Goal: Information Seeking & Learning: Learn about a topic

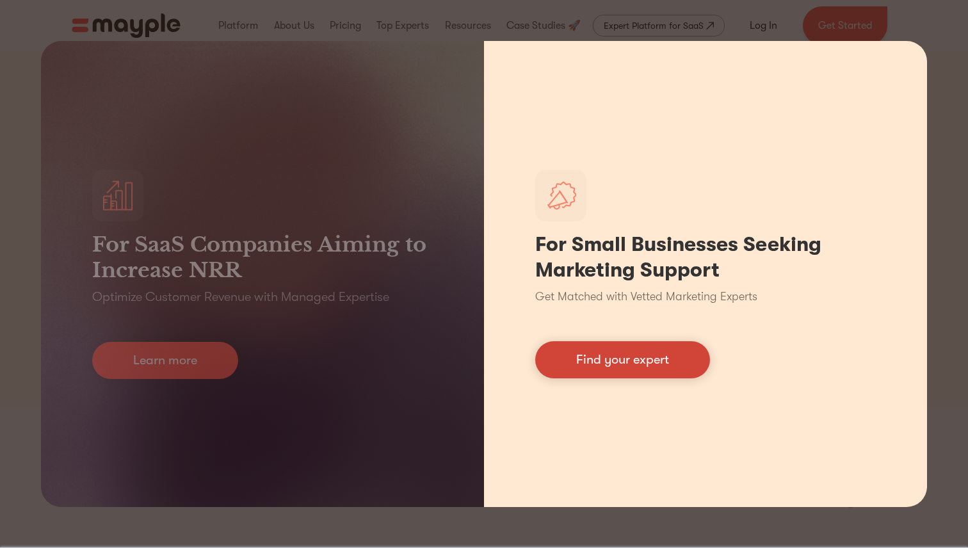
click at [624, 368] on link "Find your expert" at bounding box center [622, 359] width 175 height 37
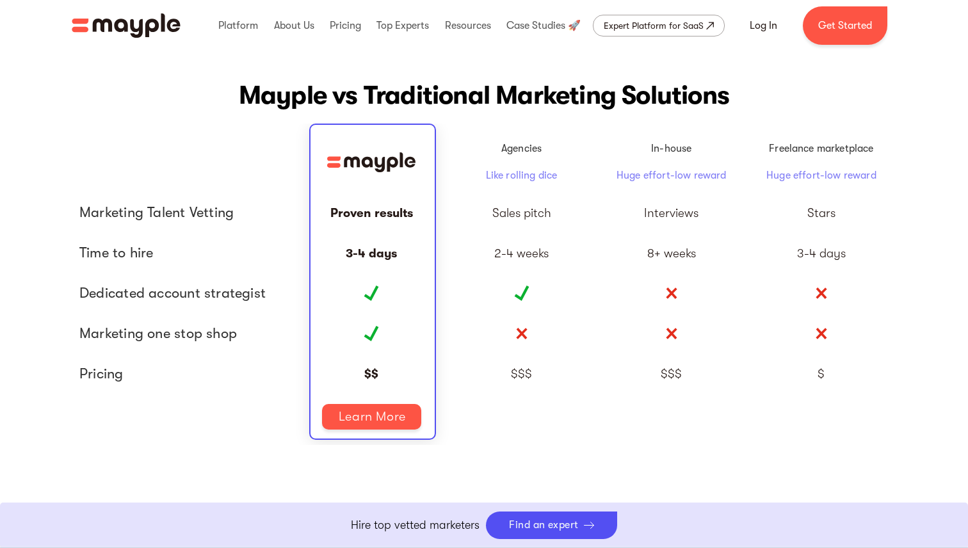
scroll to position [2876, 0]
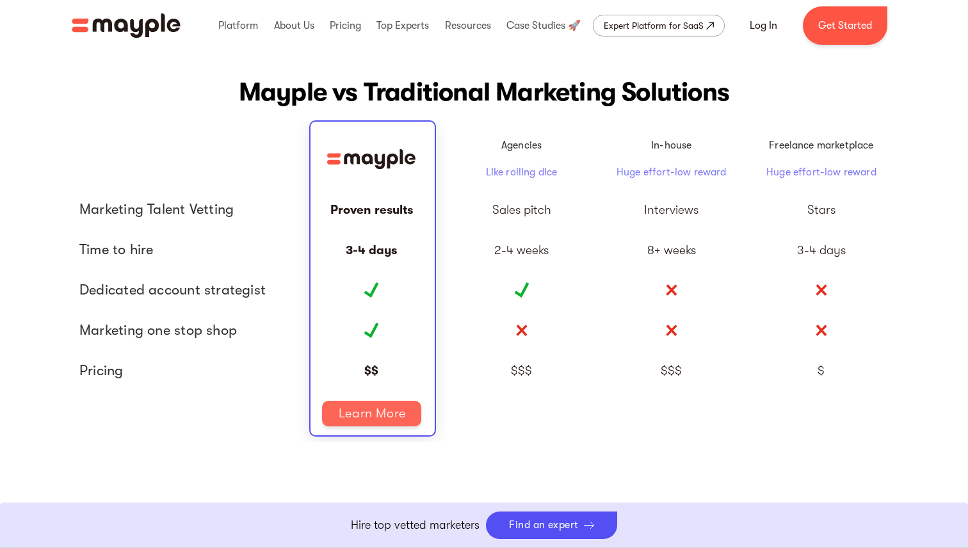
click at [388, 419] on link "Learn More" at bounding box center [371, 414] width 99 height 26
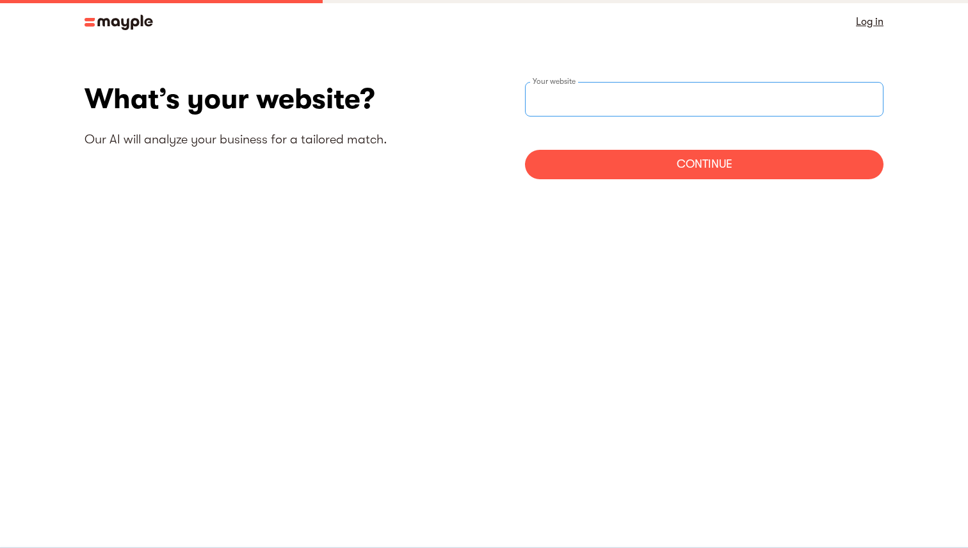
click at [550, 104] on input "websiteStep" at bounding box center [704, 99] width 359 height 35
type input "https://westerninterlock.com"
click at [712, 171] on div "Continue" at bounding box center [704, 164] width 359 height 29
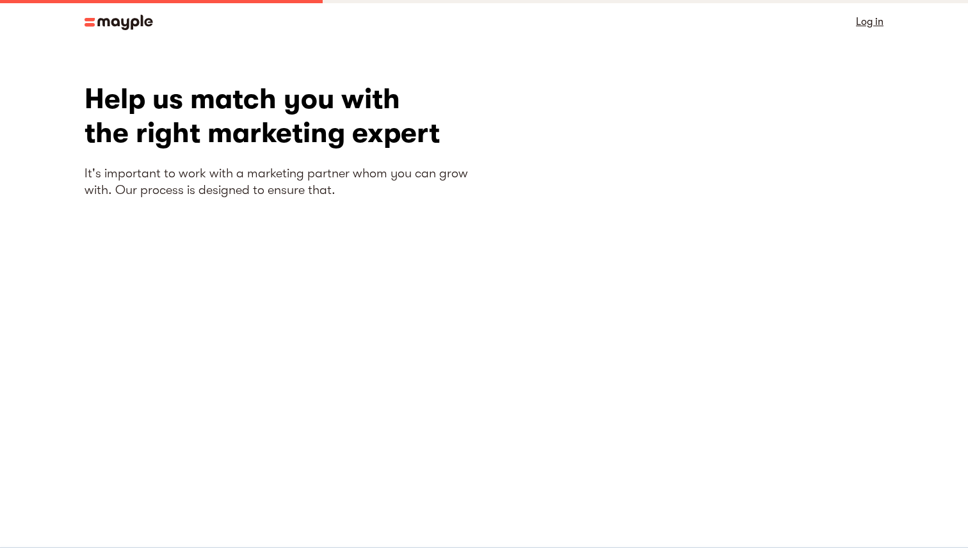
click at [107, 24] on img at bounding box center [119, 22] width 69 height 15
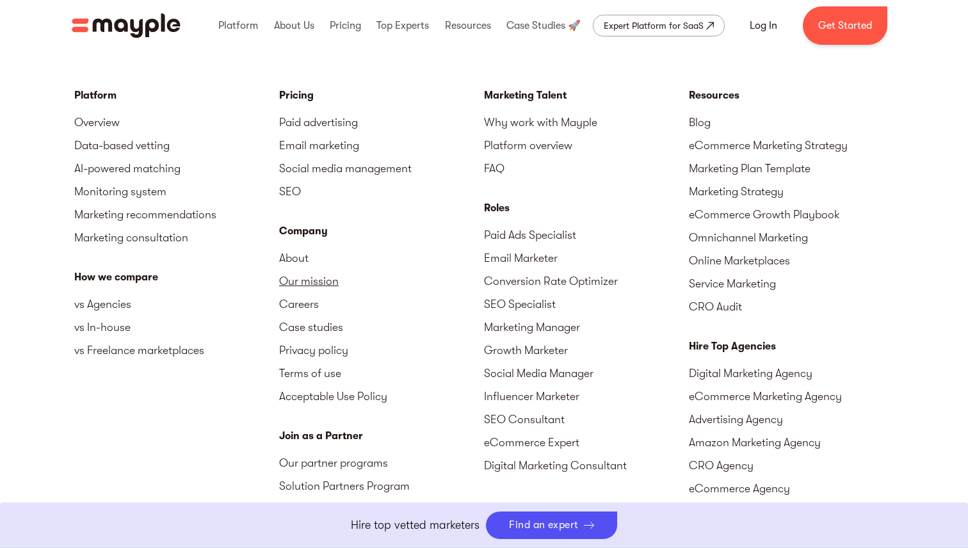
scroll to position [5626, 0]
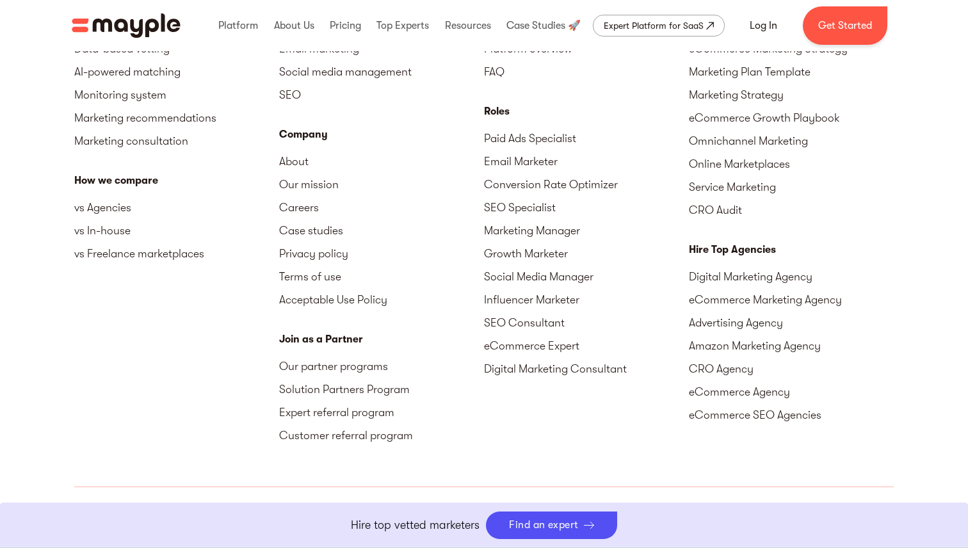
scroll to position [5530, 0]
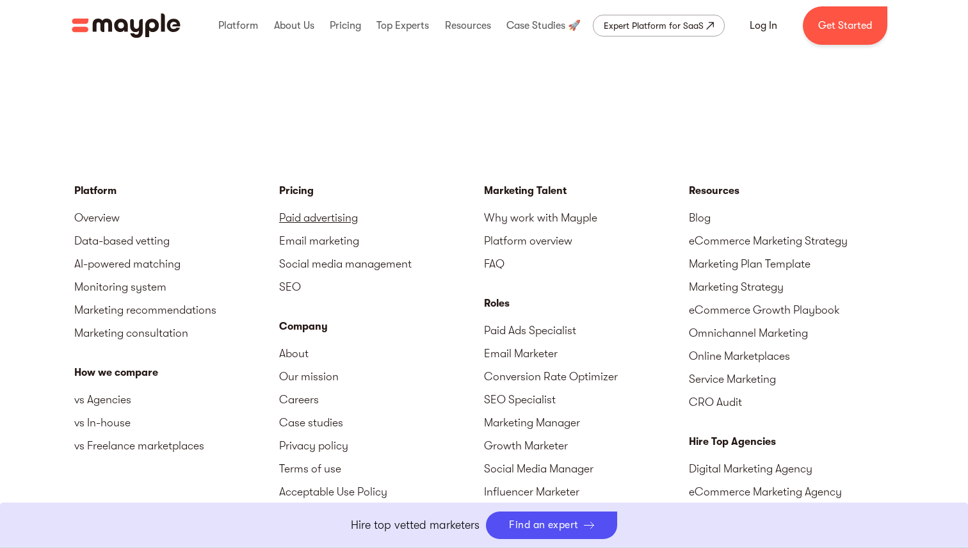
click at [348, 225] on link "Paid advertising" at bounding box center [381, 217] width 205 height 23
click at [339, 217] on link "Paid advertising" at bounding box center [381, 217] width 205 height 23
click at [302, 221] on link "Paid advertising" at bounding box center [381, 217] width 205 height 23
click at [320, 247] on link "Email marketing" at bounding box center [381, 240] width 205 height 23
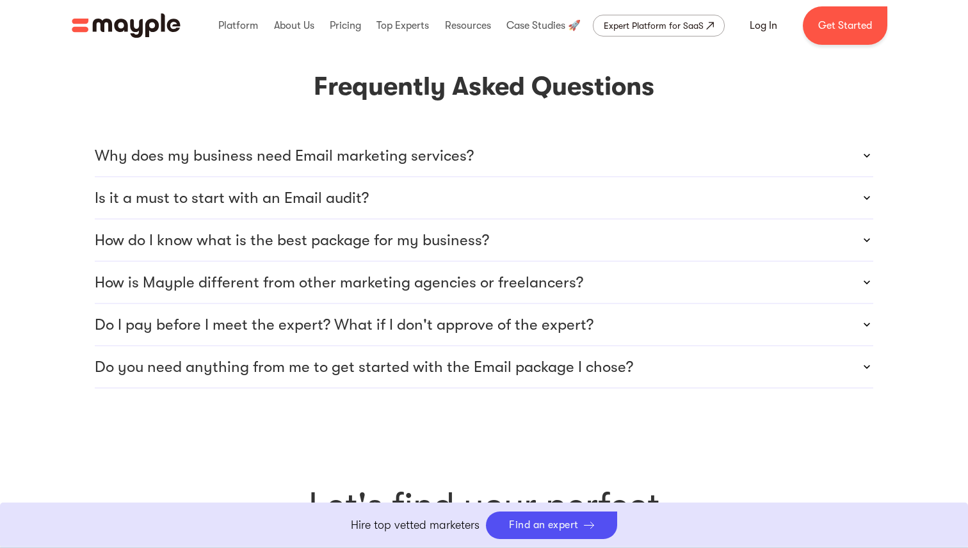
scroll to position [3936, 0]
click at [370, 231] on p "How do I know what is the best package for my business?" at bounding box center [292, 241] width 395 height 20
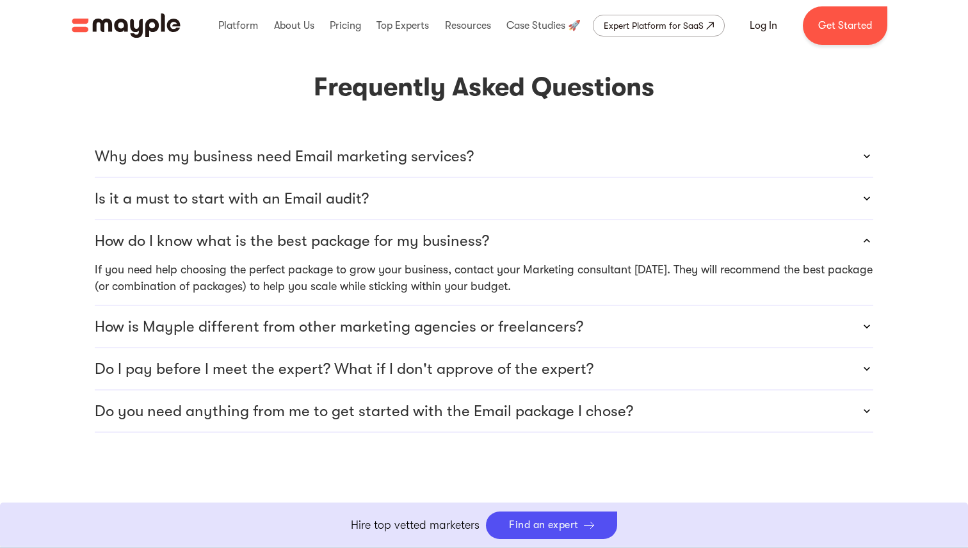
click at [238, 359] on p "Do I pay before I meet the expert? What if I don't approve of the expert?" at bounding box center [344, 369] width 499 height 20
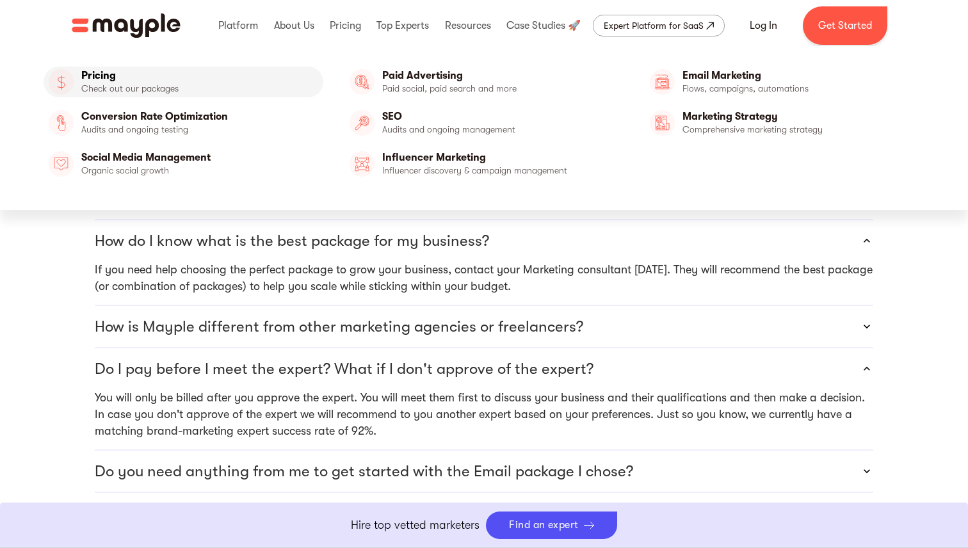
click at [158, 85] on link "Pricing" at bounding box center [184, 82] width 280 height 31
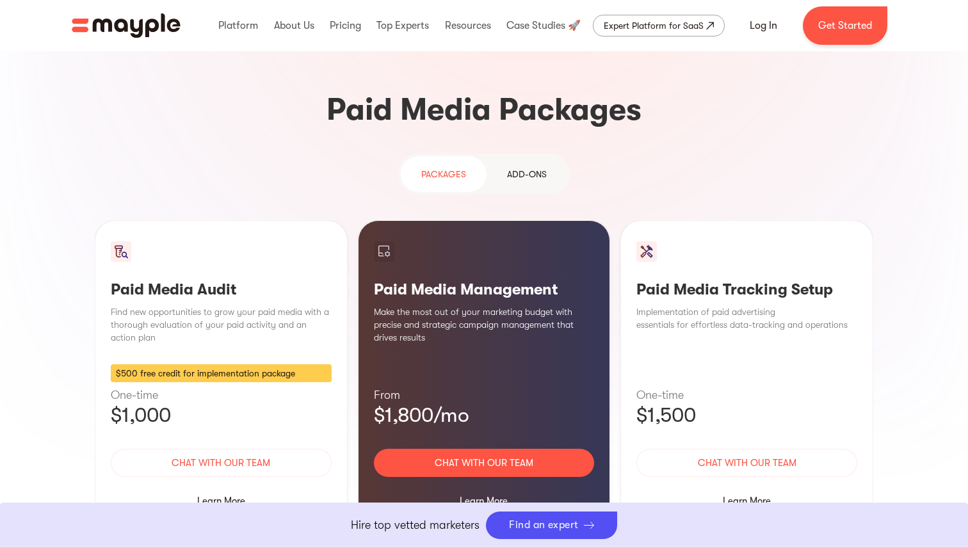
scroll to position [1106, 0]
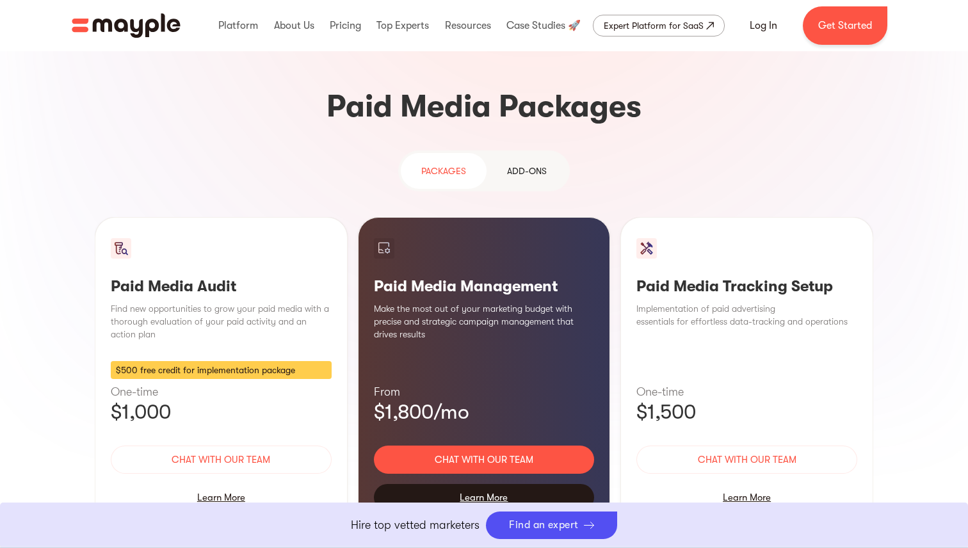
click at [478, 484] on div "Learn More" at bounding box center [484, 497] width 221 height 27
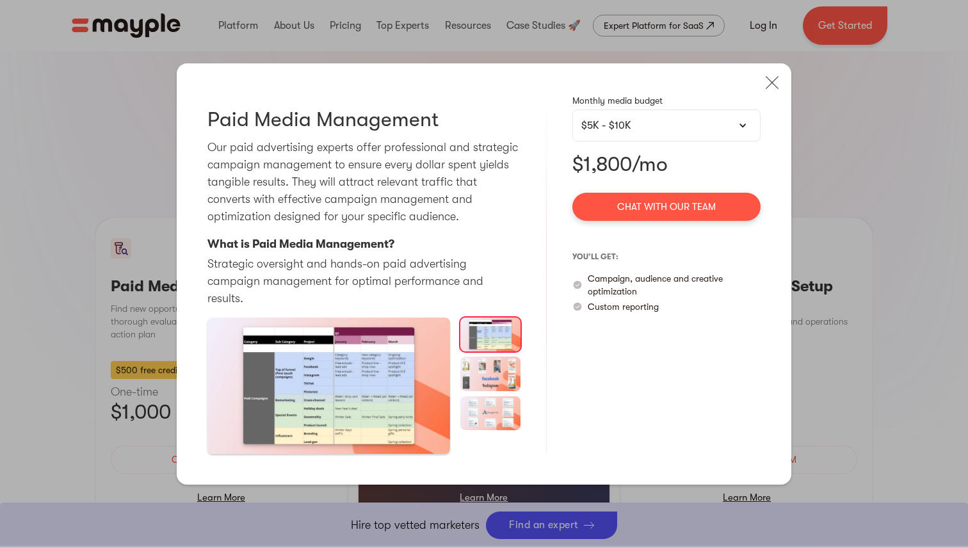
click at [605, 133] on div "$5K - $10K" at bounding box center [667, 125] width 170 height 15
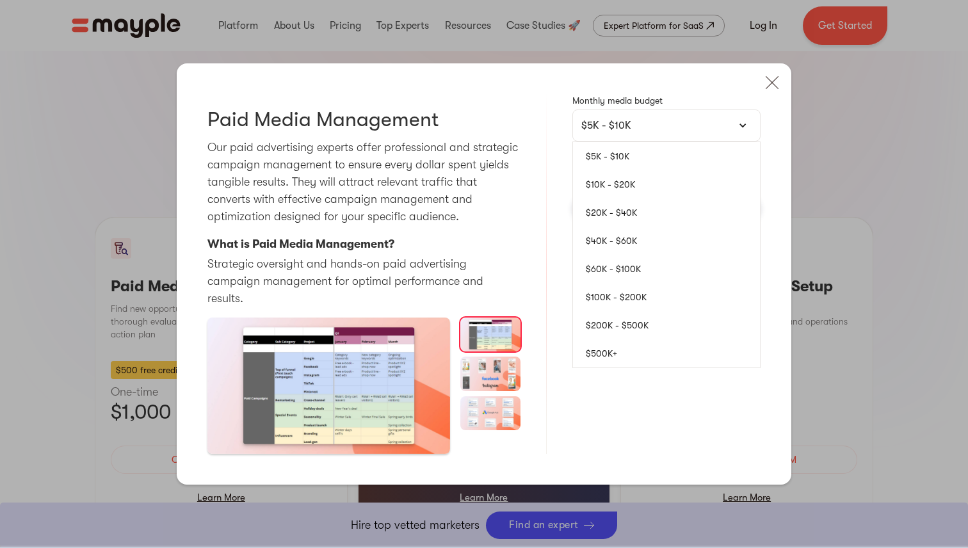
click at [629, 189] on link "$10K - $20K" at bounding box center [666, 184] width 187 height 28
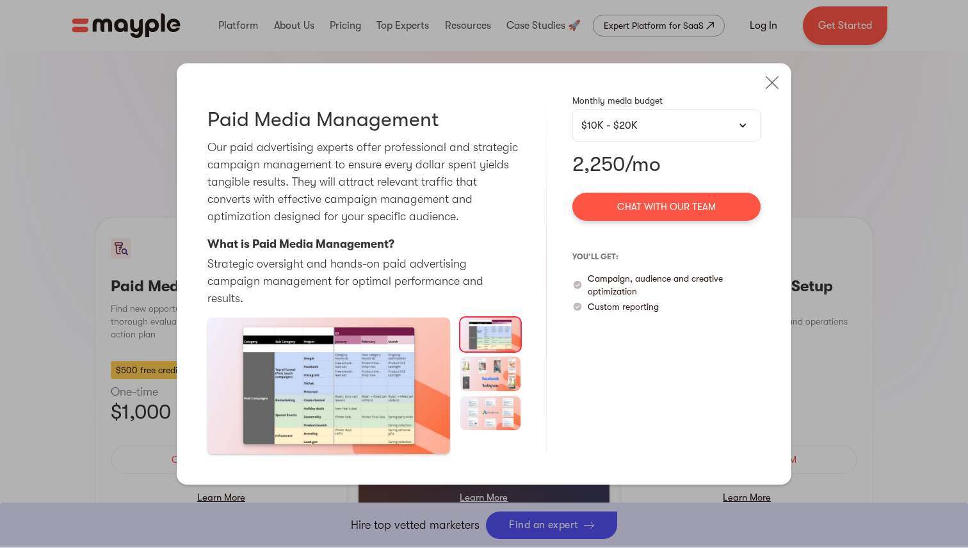
click at [495, 357] on img at bounding box center [491, 374] width 61 height 34
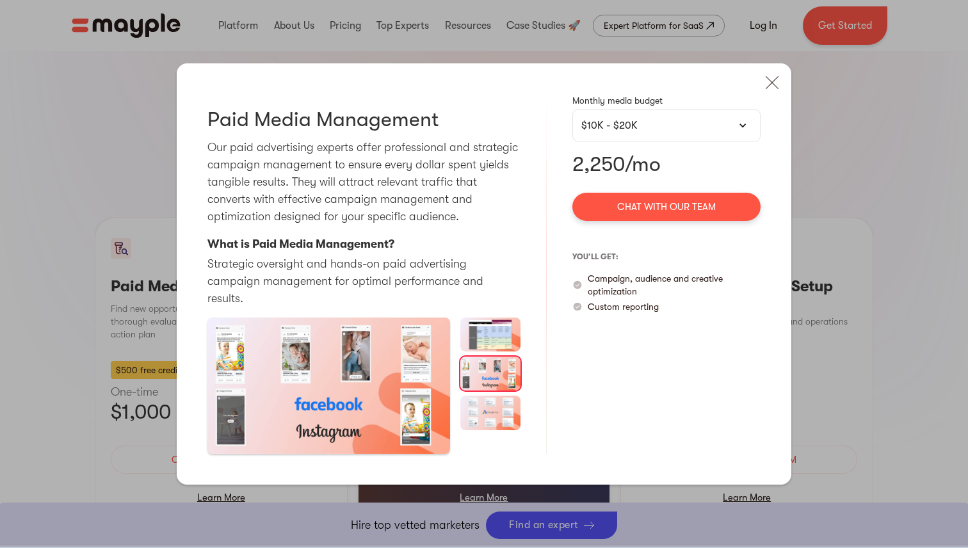
click at [504, 403] on img at bounding box center [491, 413] width 61 height 34
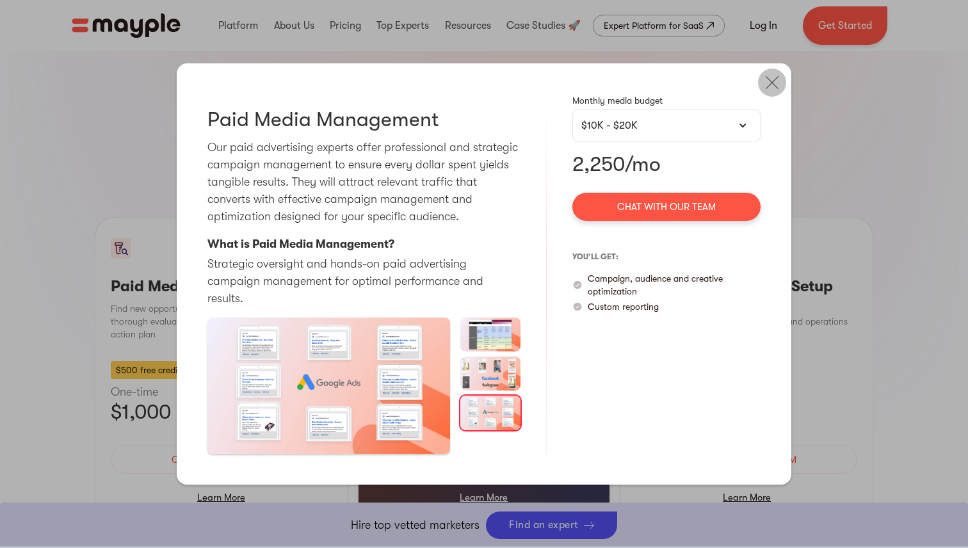
click at [772, 91] on img at bounding box center [772, 83] width 28 height 28
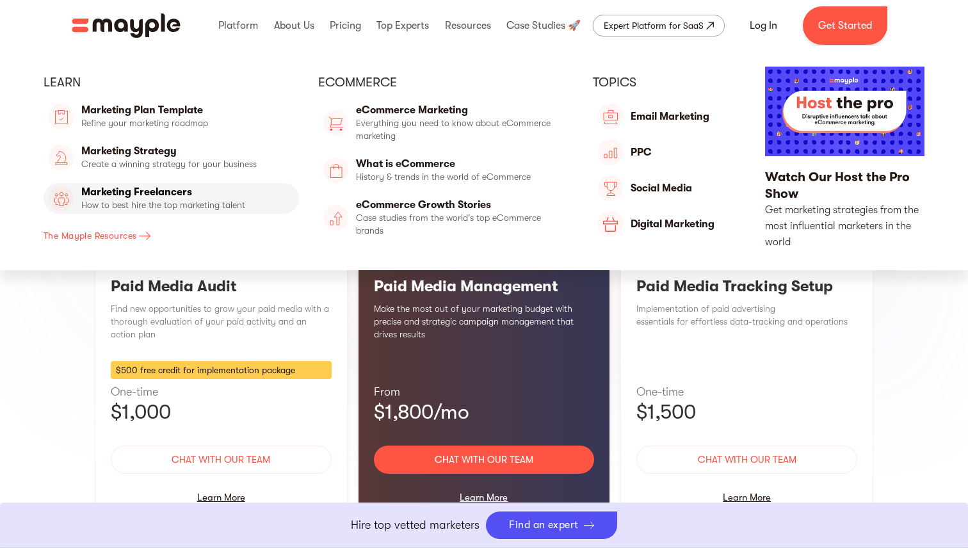
click at [213, 199] on link "Marketing Freelancers" at bounding box center [172, 198] width 256 height 31
